Goal: Information Seeking & Learning: Learn about a topic

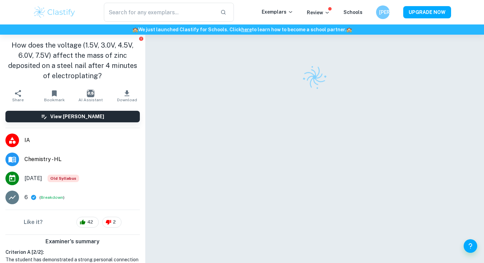
click at [47, 11] on img at bounding box center [54, 12] width 43 height 14
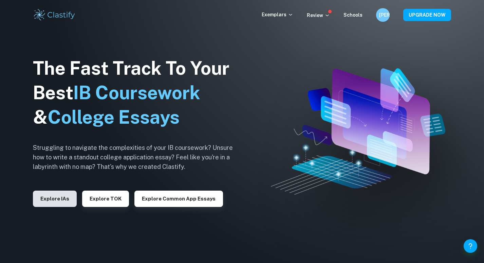
click at [62, 200] on button "Explore IAs" at bounding box center [55, 199] width 44 height 16
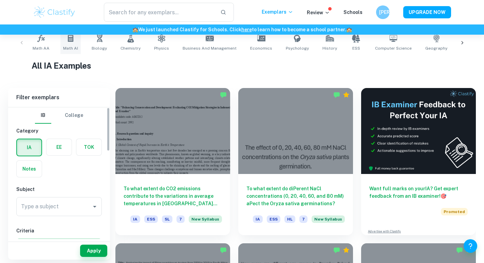
scroll to position [5, 0]
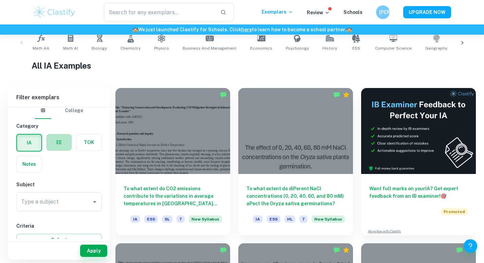
click at [62, 149] on label "button" at bounding box center [59, 142] width 25 height 16
click at [0, 0] on input "radio" at bounding box center [0, 0] width 0 height 0
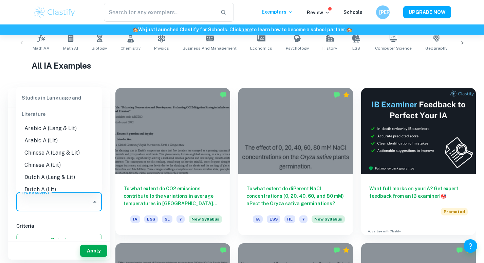
click at [75, 197] on input "Type a subject" at bounding box center [53, 201] width 69 height 13
click at [70, 157] on li "Chinese A (Lang & Lit)" at bounding box center [59, 153] width 86 height 12
type input "Chinese A (Lang & Lit)"
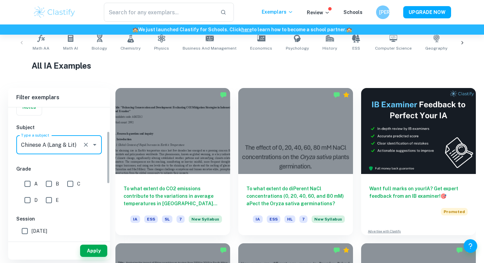
scroll to position [62, 0]
click at [48, 184] on input "B" at bounding box center [49, 184] width 14 height 14
checkbox input "true"
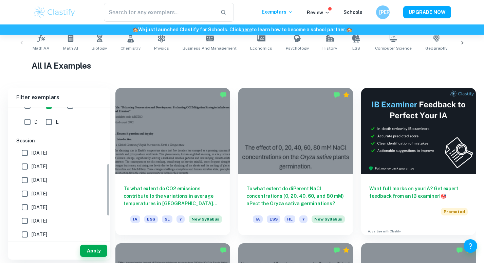
scroll to position [140, 0]
click at [95, 251] on button "Apply" at bounding box center [93, 251] width 27 height 12
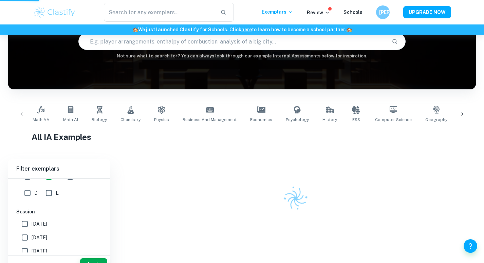
scroll to position [68, 0]
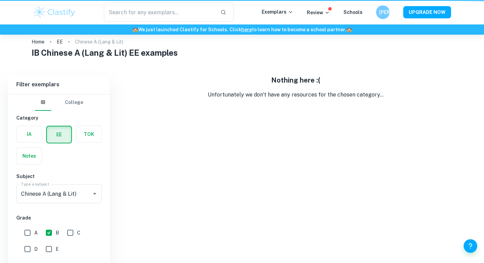
scroll to position [35, 0]
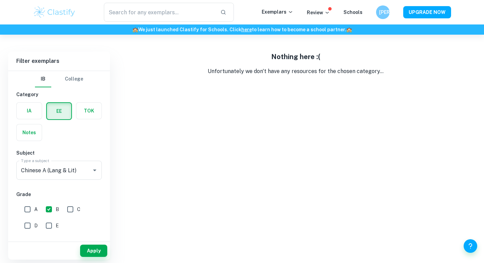
click at [27, 209] on input "A" at bounding box center [28, 209] width 14 height 14
checkbox input "true"
click at [45, 205] on input "B" at bounding box center [49, 209] width 14 height 14
checkbox input "false"
click at [88, 246] on button "Apply" at bounding box center [93, 251] width 27 height 12
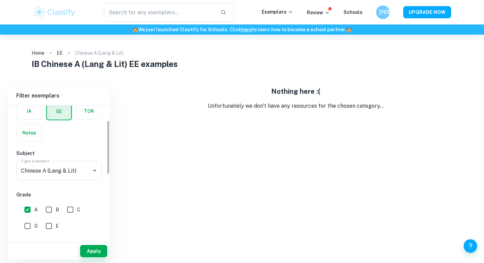
scroll to position [37, 0]
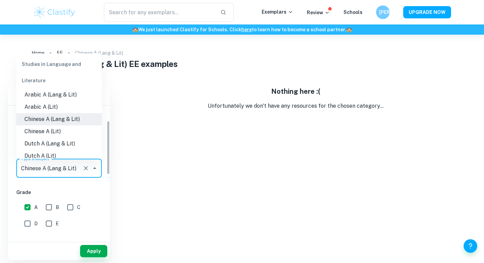
click at [73, 168] on input "Chinese A (Lang & Lit)" at bounding box center [49, 168] width 60 height 13
click at [60, 193] on h6 "Grade" at bounding box center [59, 191] width 86 height 7
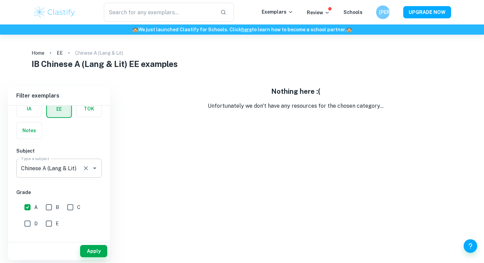
click at [94, 168] on icon "Open" at bounding box center [94, 168] width 3 height 2
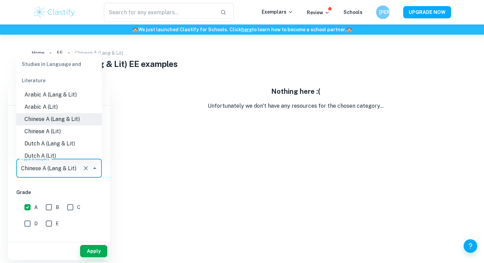
click at [71, 119] on li "Chinese A (Lang & Lit)" at bounding box center [59, 119] width 86 height 12
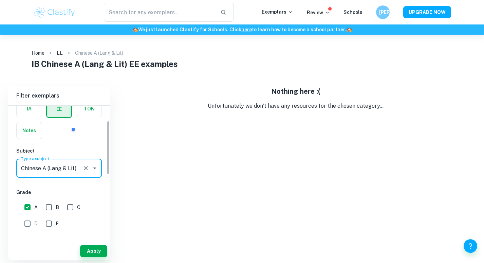
click at [95, 168] on icon "Open" at bounding box center [94, 168] width 3 height 2
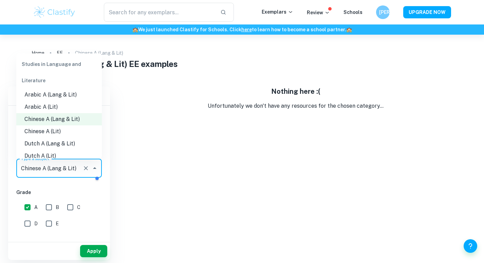
click at [69, 129] on li "Chinese A (Lit)" at bounding box center [59, 131] width 86 height 12
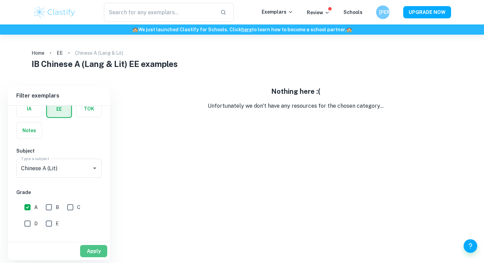
click at [96, 245] on button "Apply" at bounding box center [93, 251] width 27 height 12
click at [95, 169] on icon "Open" at bounding box center [95, 168] width 8 height 8
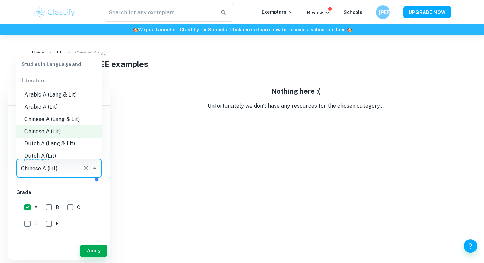
click at [61, 122] on li "Chinese A (Lang & Lit)" at bounding box center [59, 119] width 86 height 12
type input "Chinese A (Lang & Lit)"
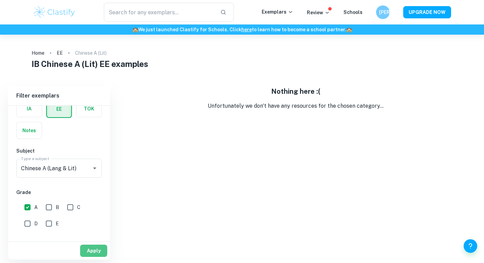
click at [94, 246] on button "Apply" at bounding box center [93, 251] width 27 height 12
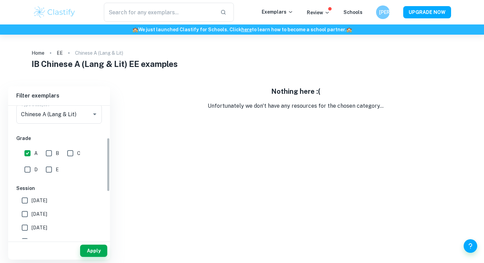
scroll to position [74, 0]
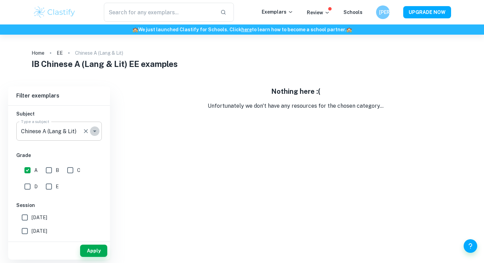
click at [94, 131] on icon "Open" at bounding box center [94, 131] width 3 height 2
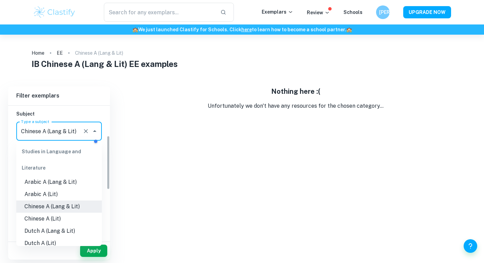
click at [92, 132] on icon "Close" at bounding box center [95, 131] width 8 height 8
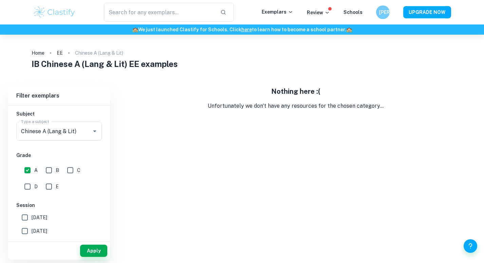
click at [328, 77] on div "Home EE Chinese A (Lang & Lit) IB Chinese A (Lang & Lit) EE examples Filter Fil…" at bounding box center [242, 147] width 484 height 225
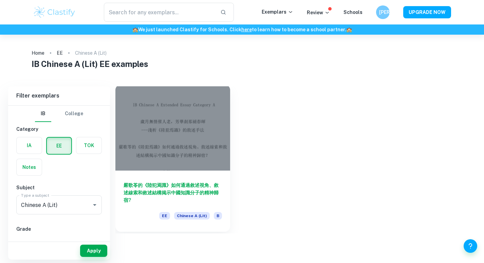
click at [171, 186] on h6 "嚴歌苓的《陸犯焉識》如何通過敘述視角、敘述線索和敘述結構揭示中國知識分子的精神歸宿?" at bounding box center [173, 192] width 98 height 22
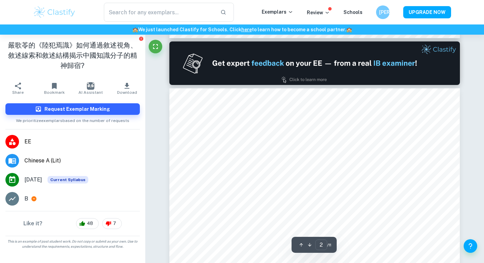
scroll to position [416, 0]
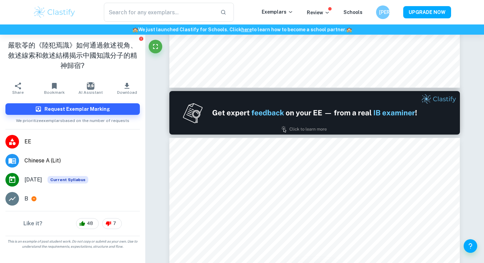
type input "1"
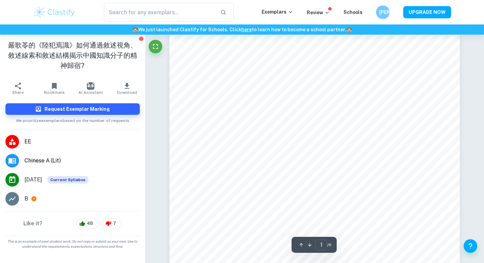
scroll to position [27, 0]
